Goal: Find specific page/section: Find specific page/section

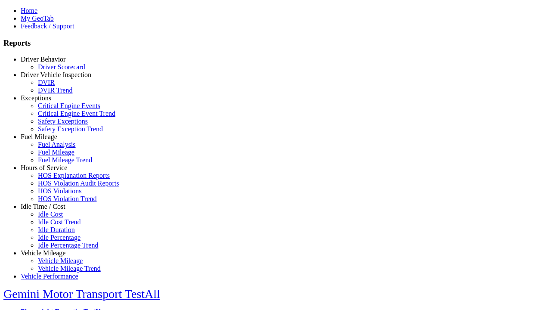
click at [49, 63] on link "Driver Behavior" at bounding box center [43, 59] width 45 height 7
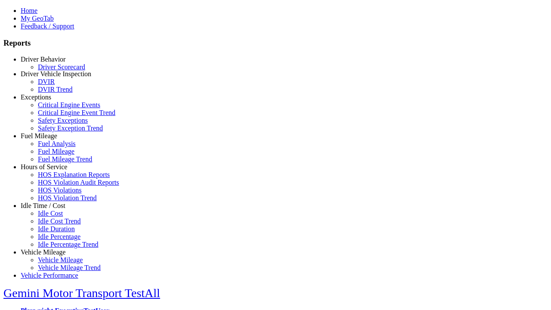
scroll to position [3, 0]
click at [56, 71] on link "Driver Scorecard" at bounding box center [61, 66] width 47 height 7
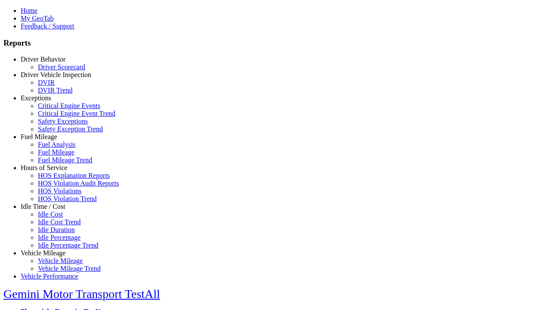
scroll to position [0, 0]
